Goal: Use online tool/utility: Utilize a website feature to perform a specific function

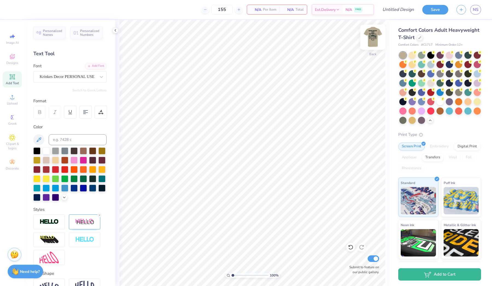
click at [369, 36] on img at bounding box center [373, 37] width 22 height 22
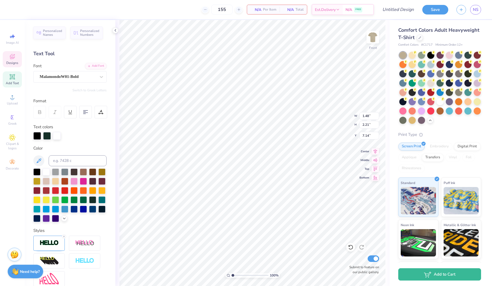
type input "3.23"
type input "2.56"
type input "6.96"
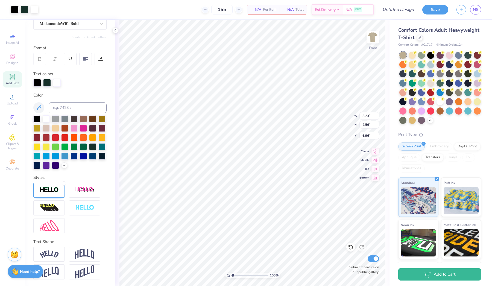
scroll to position [53, 0]
click at [97, 259] on div at bounding box center [84, 253] width 31 height 15
type input "4.71"
type input "1.48"
type input "2.49"
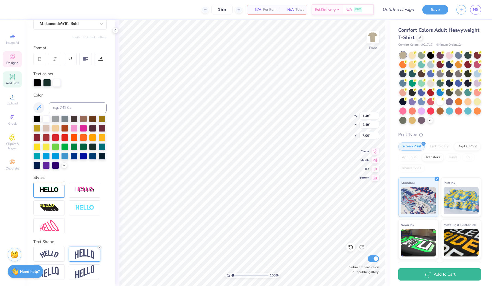
type input "7.14"
type input "1.75"
type input "2.56"
type input "6.96"
click at [85, 251] on img at bounding box center [84, 254] width 19 height 10
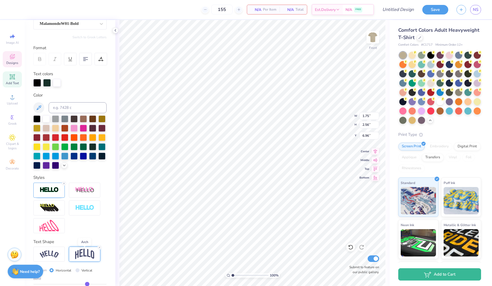
type input "2.88"
type input "6.80"
type input "1.48"
type input "2.21"
type input "7.14"
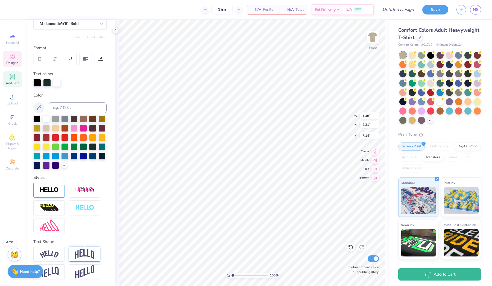
click at [81, 255] on img at bounding box center [84, 254] width 19 height 10
type input "2.49"
type input "7.00"
type input "3.23"
type input "2.88"
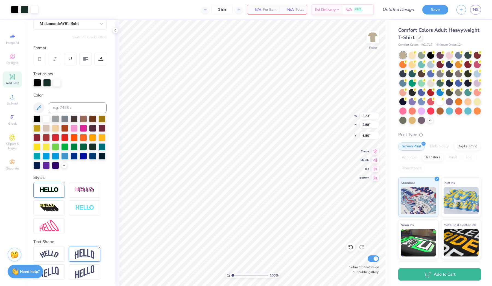
type input "6.80"
click at [103, 224] on div at bounding box center [69, 207] width 73 height 51
